Goal: Find specific page/section: Find specific page/section

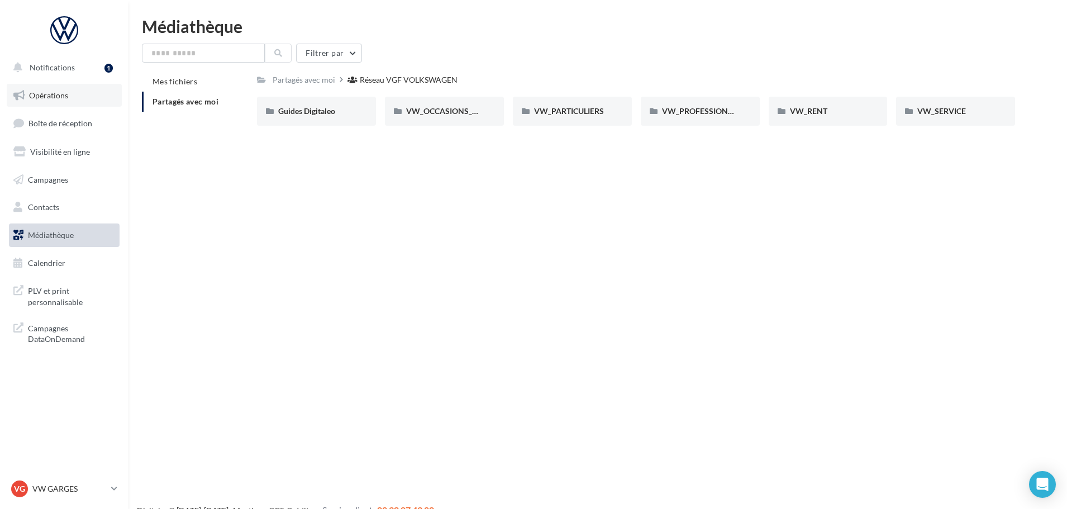
click at [42, 88] on link "Opérations" at bounding box center [64, 95] width 115 height 23
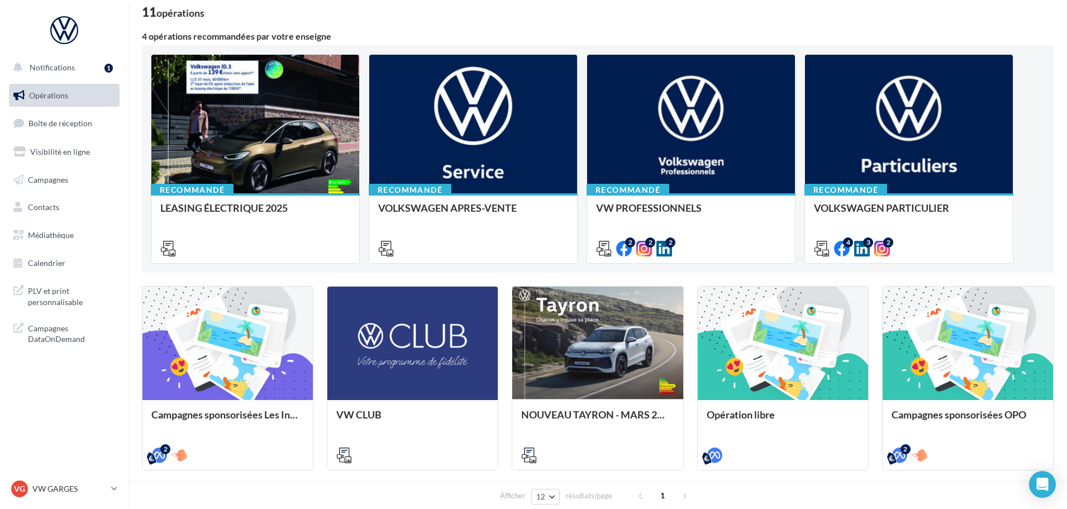
scroll to position [56, 0]
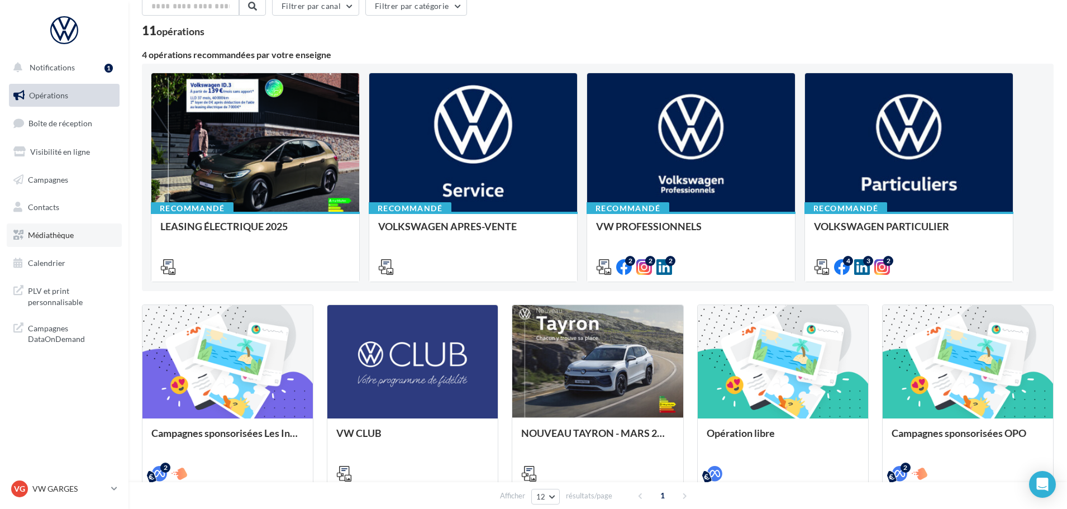
click at [56, 232] on span "Médiathèque" at bounding box center [51, 234] width 46 height 9
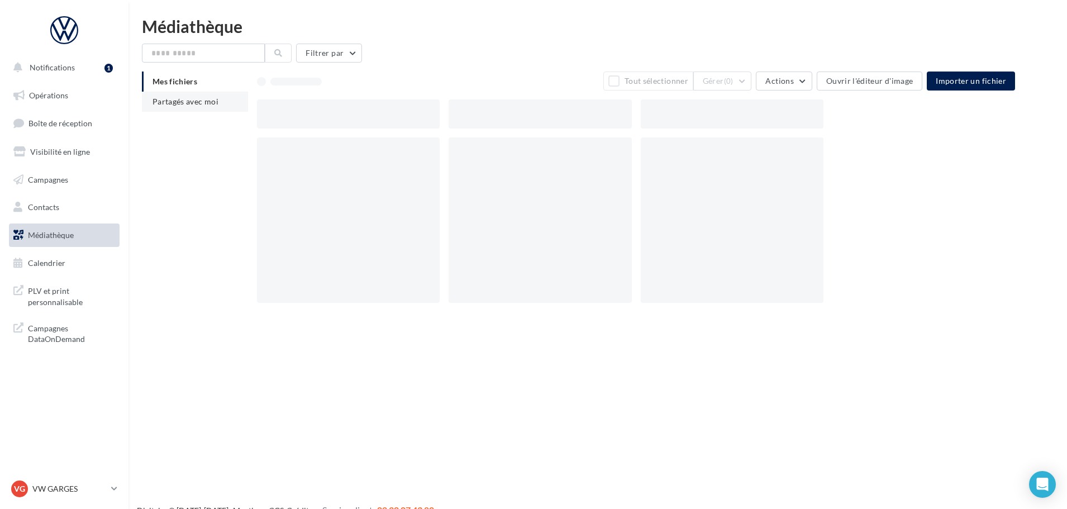
click at [196, 106] on span "Partagés avec moi" at bounding box center [185, 101] width 66 height 9
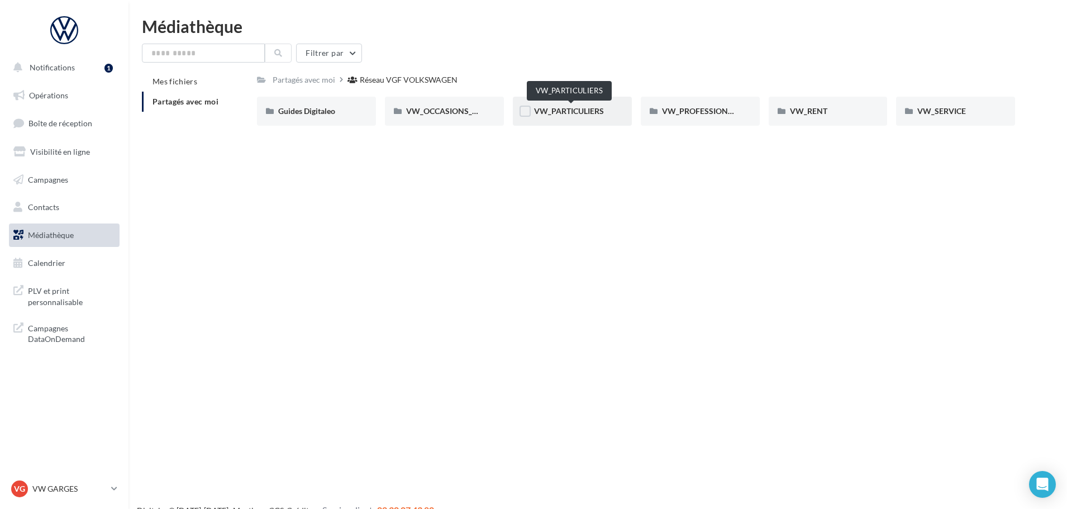
click at [581, 107] on span "VW_PARTICULIERS" at bounding box center [569, 110] width 70 height 9
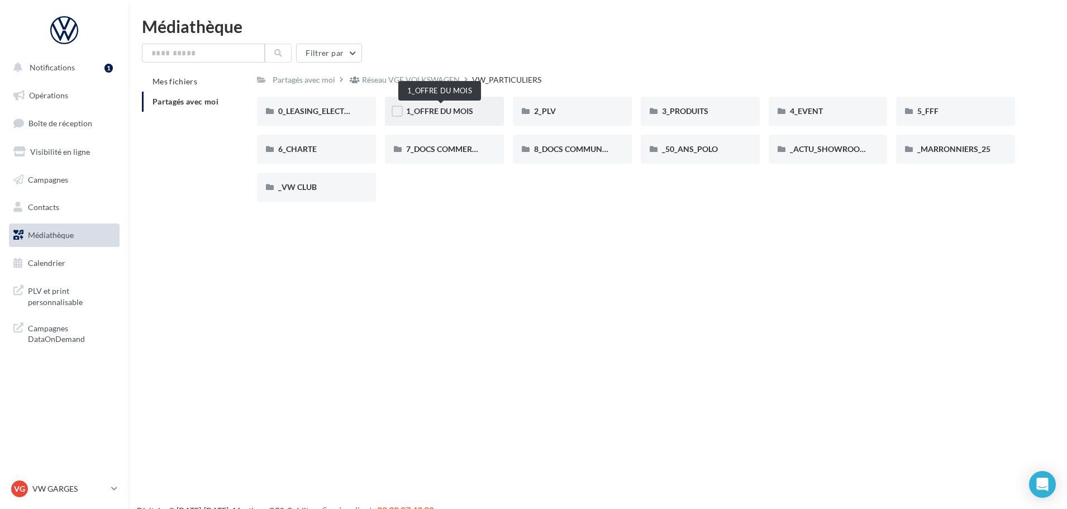
click at [457, 109] on span "1_OFFRE DU MOIS" at bounding box center [439, 110] width 67 height 9
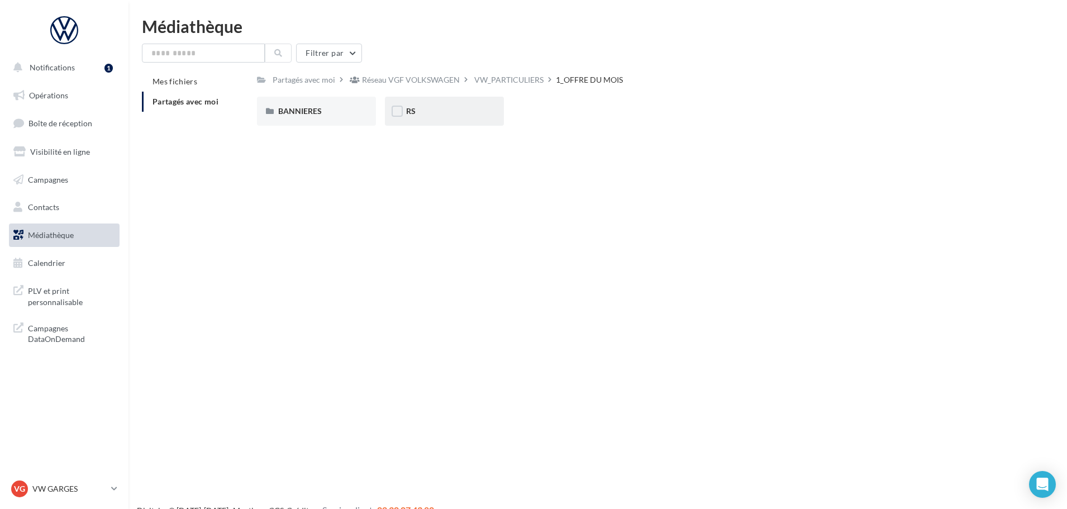
click at [418, 108] on div "RS" at bounding box center [444, 111] width 76 height 11
click at [299, 111] on span "AVEC PO" at bounding box center [320, 110] width 84 height 9
click at [429, 111] on span "T-CROSS" at bounding box center [422, 110] width 32 height 9
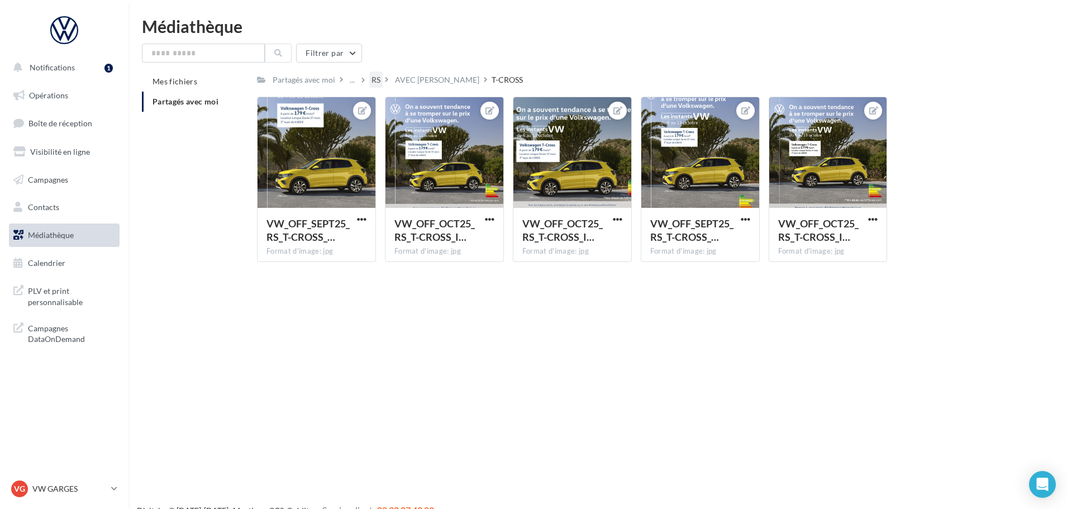
click at [380, 79] on div "RS" at bounding box center [375, 79] width 9 height 11
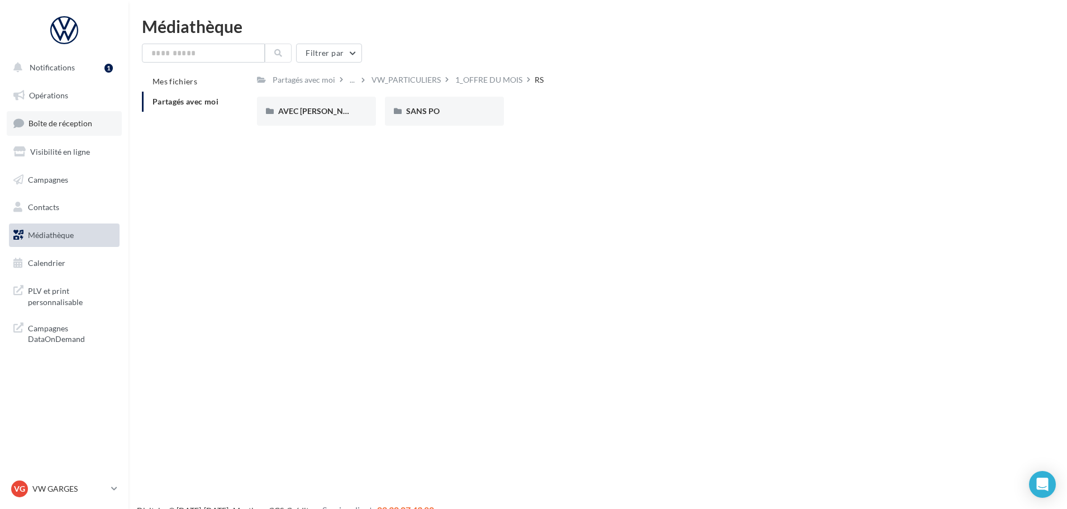
click at [68, 123] on span "Boîte de réception" at bounding box center [60, 122] width 64 height 9
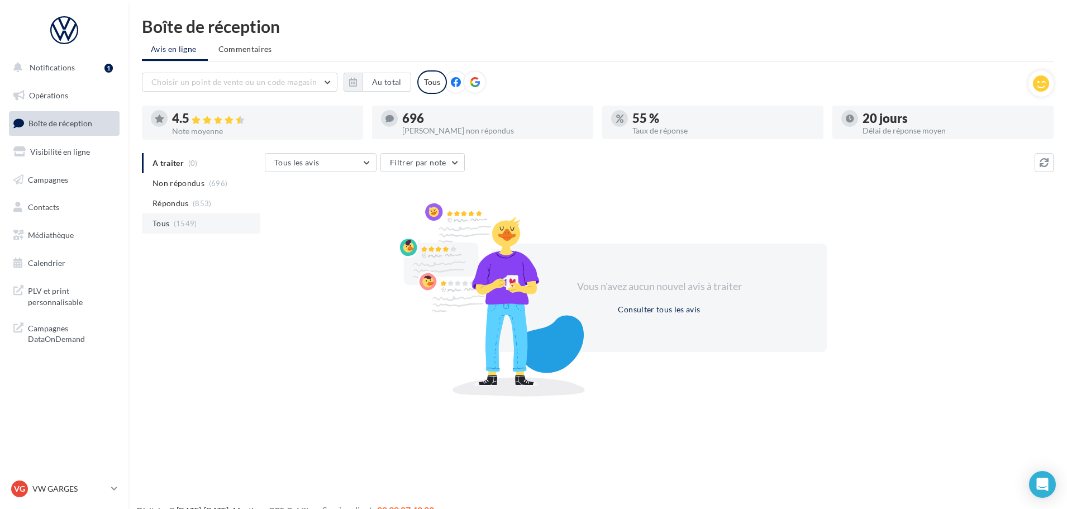
click at [171, 222] on li "Tous (1549)" at bounding box center [201, 223] width 118 height 20
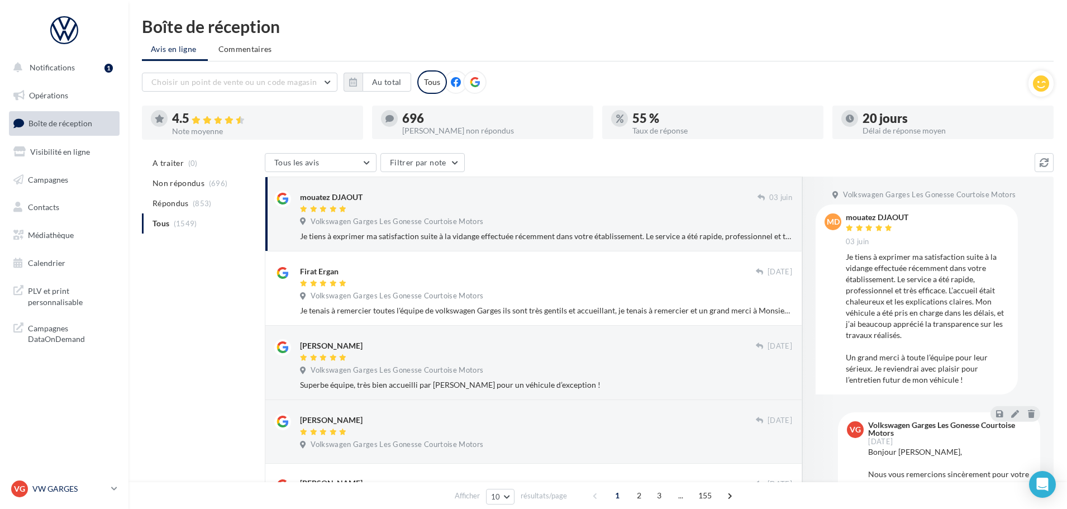
click at [86, 492] on p "VW GARGES" at bounding box center [69, 488] width 74 height 11
